Goal: Information Seeking & Learning: Learn about a topic

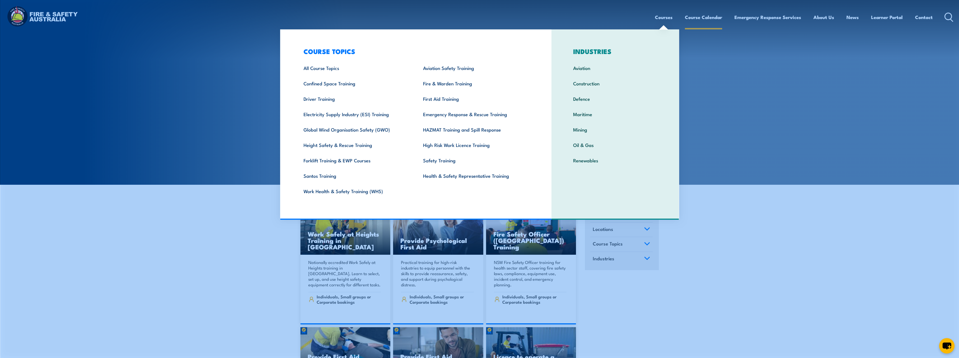
click at [705, 14] on link "Course Calendar" at bounding box center [703, 17] width 37 height 15
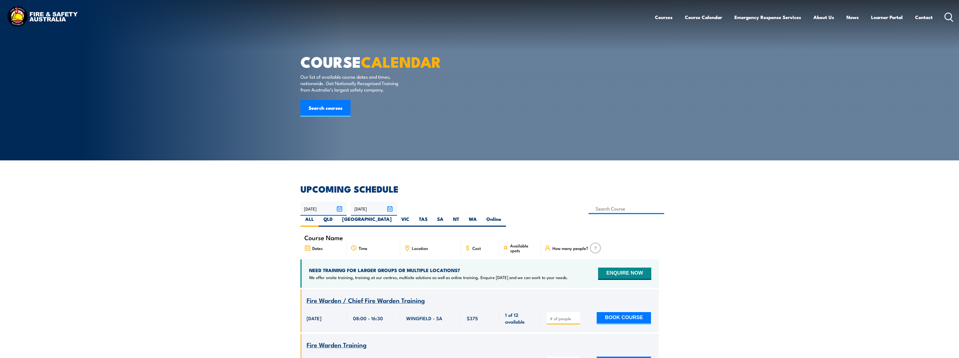
click at [948, 17] on icon at bounding box center [949, 17] width 9 height 9
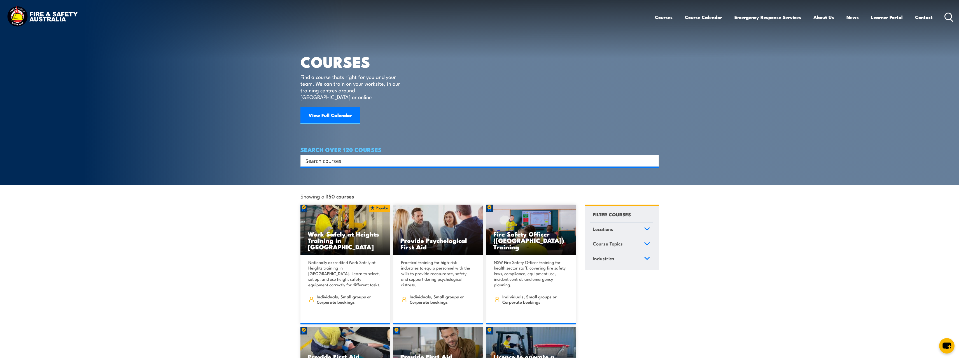
click at [396, 157] on input "Search input" at bounding box center [476, 161] width 341 height 8
type input "santos"
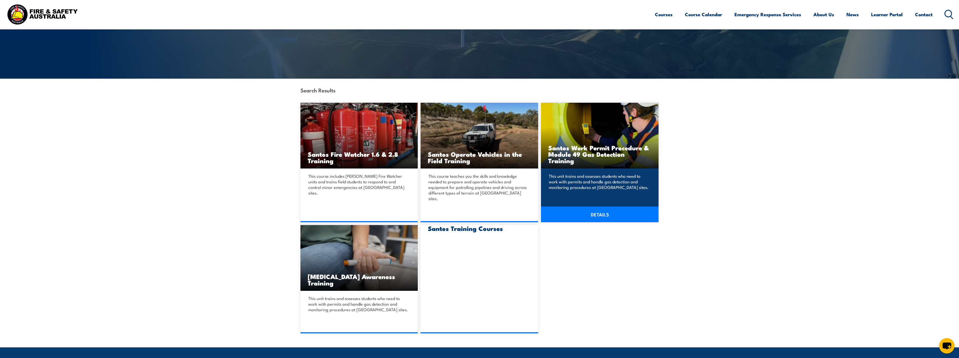
scroll to position [84, 0]
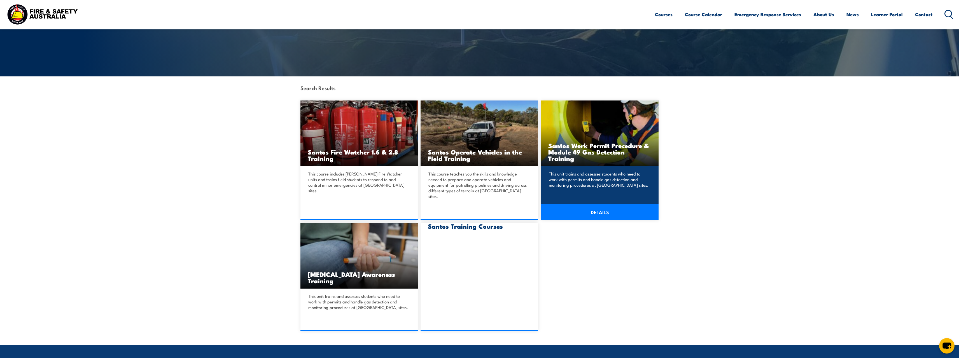
click at [603, 205] on link "DETAILS" at bounding box center [600, 212] width 118 height 16
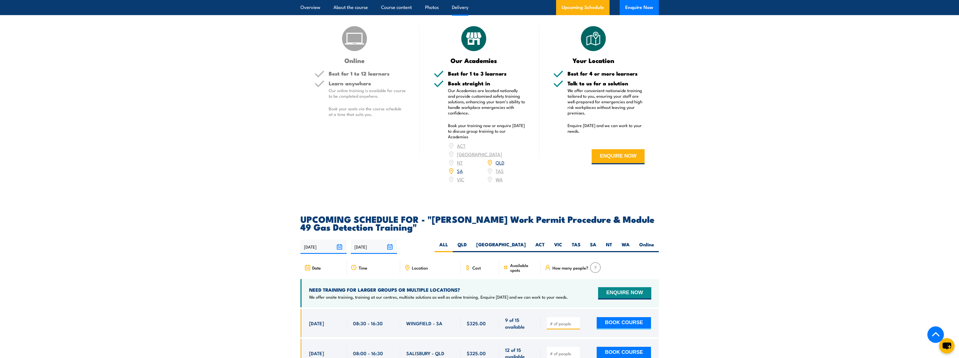
scroll to position [812, 0]
